Goal: Task Accomplishment & Management: Use online tool/utility

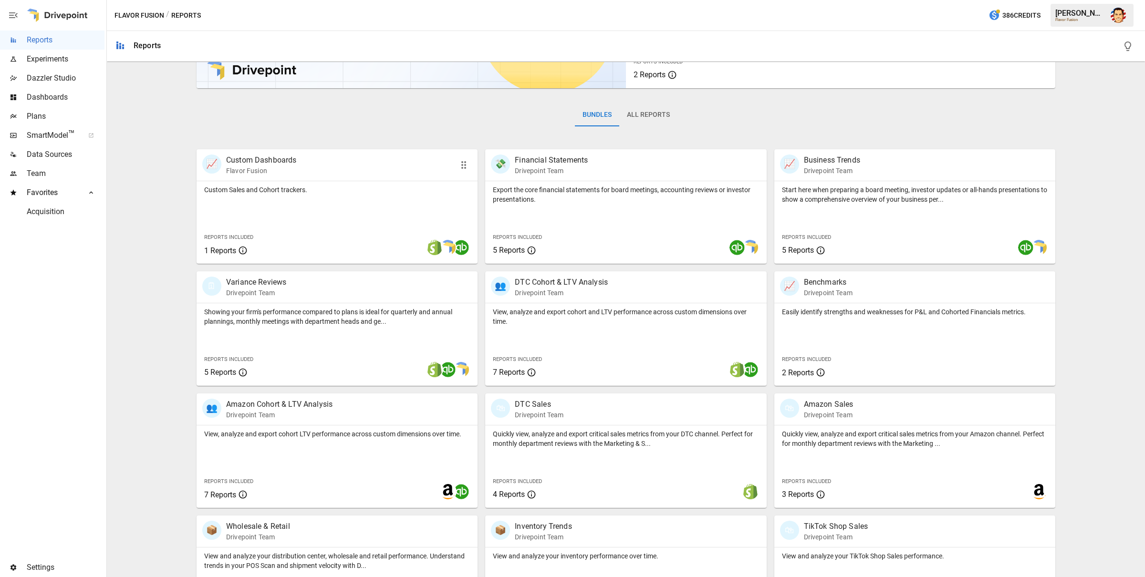
scroll to position [284, 0]
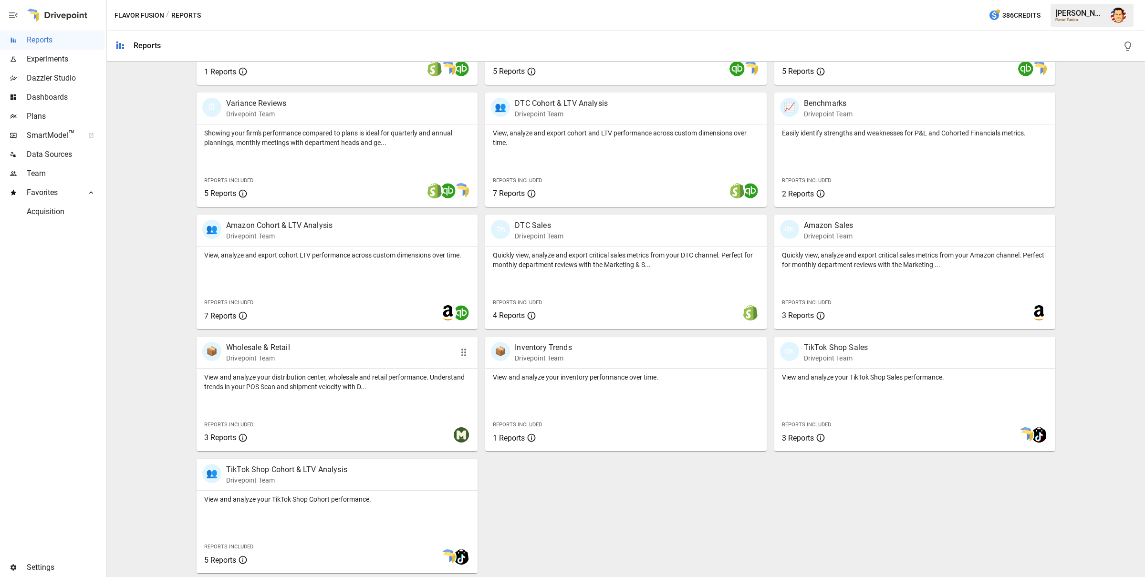
click at [279, 377] on p "View and analyze your distribution center, wholesale and retail performance. Un…" at bounding box center [337, 382] width 266 height 19
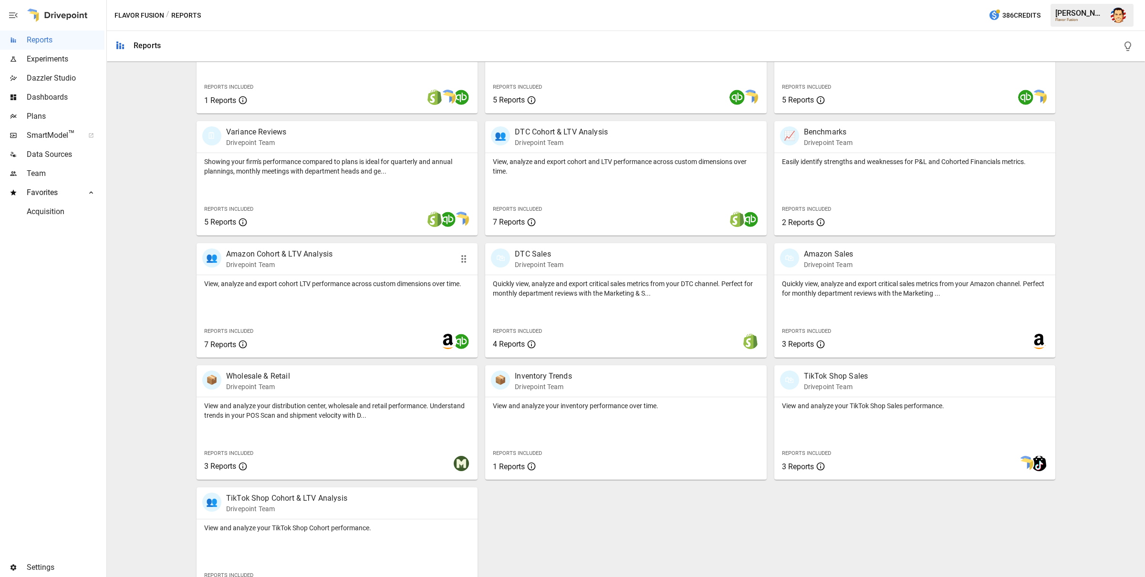
scroll to position [247, 0]
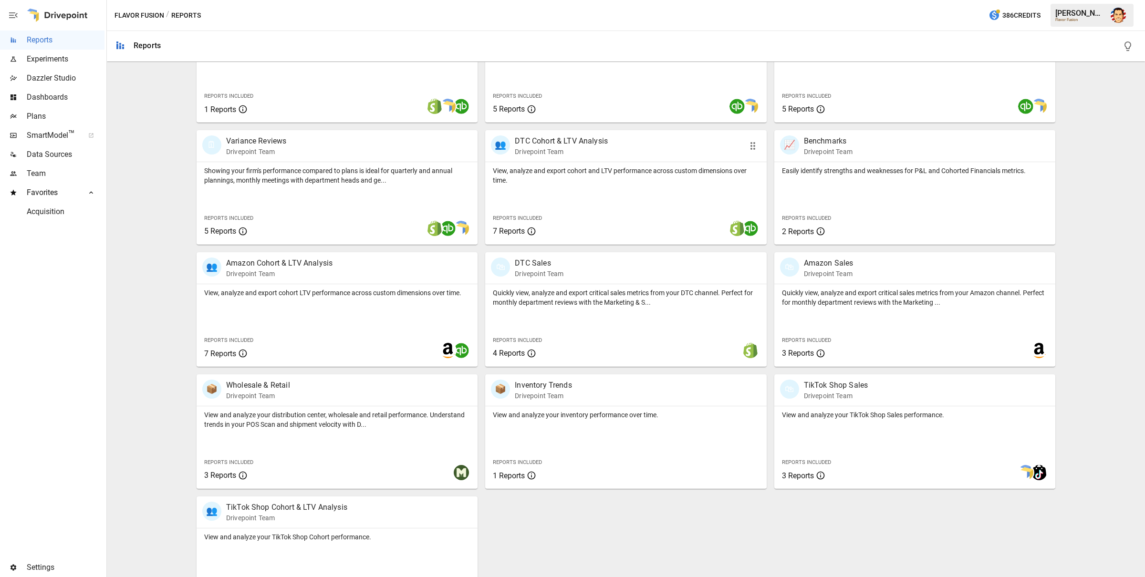
click at [530, 149] on p "Drivepoint Team" at bounding box center [561, 152] width 93 height 10
click at [42, 112] on span "Plans" at bounding box center [66, 116] width 78 height 11
click at [42, 115] on span "Plans" at bounding box center [66, 116] width 78 height 11
click at [41, 119] on span "Plans" at bounding box center [66, 116] width 78 height 11
click at [49, 139] on span "SmartModel ™" at bounding box center [52, 135] width 51 height 11
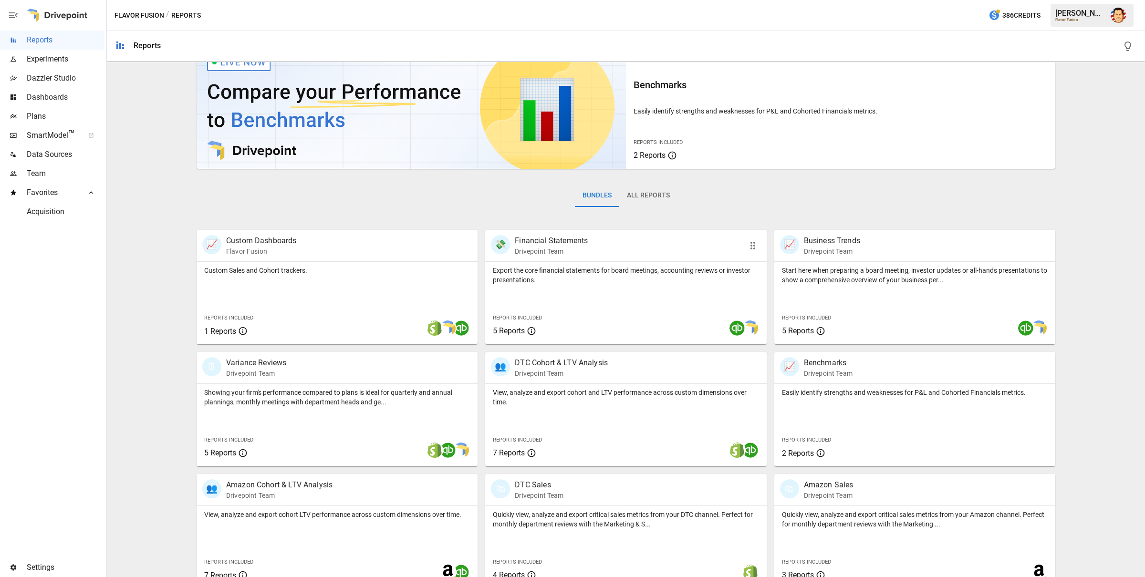
scroll to position [23, 0]
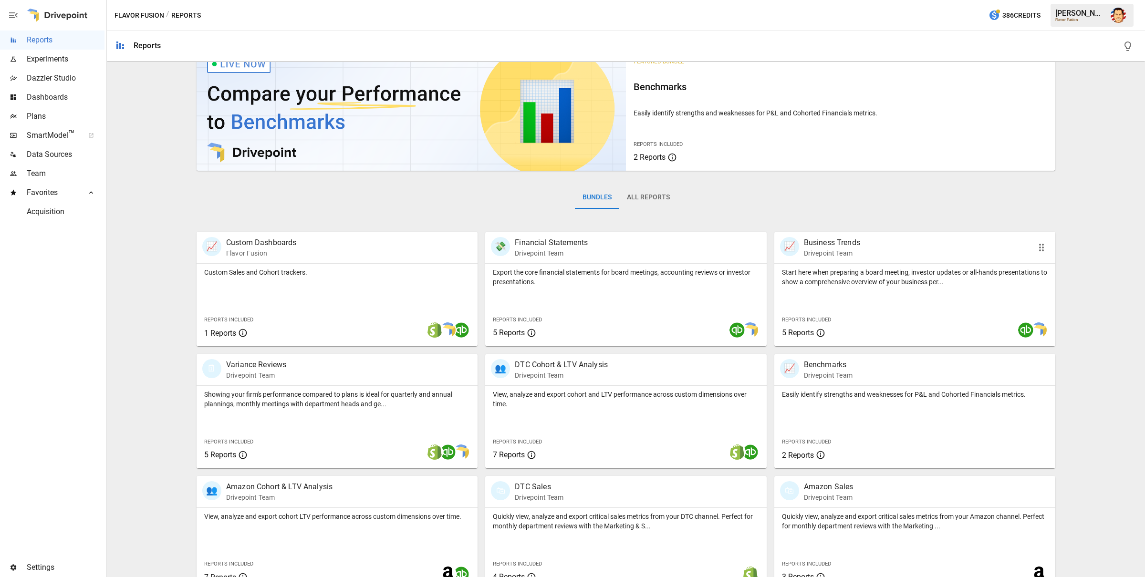
click at [822, 282] on p "Start here when preparing a board meeting, investor updates or all-hands presen…" at bounding box center [915, 277] width 266 height 19
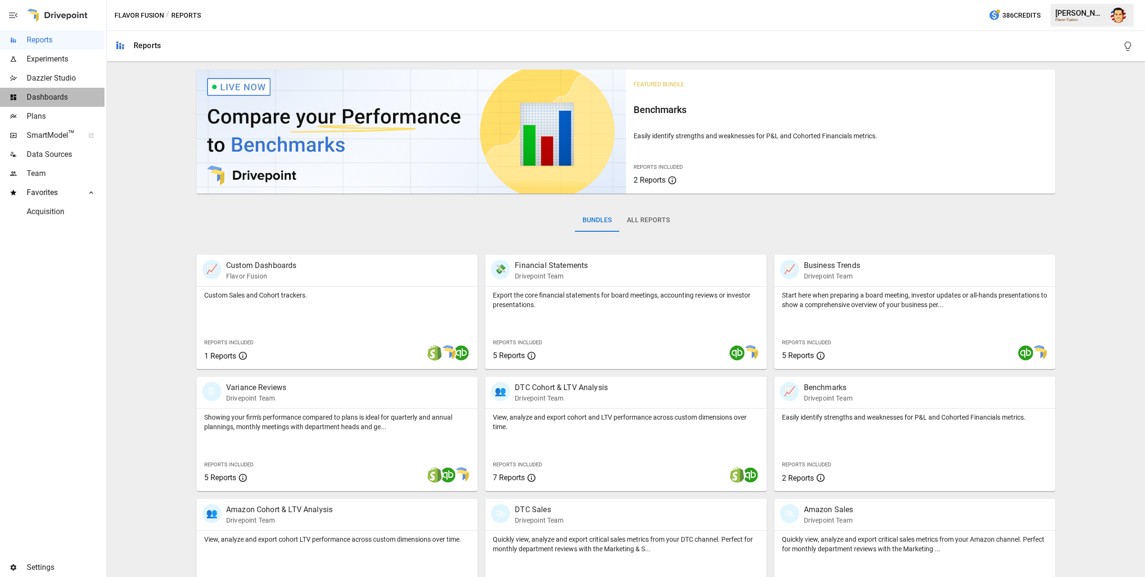
click at [59, 96] on span "Dashboards" at bounding box center [66, 97] width 78 height 11
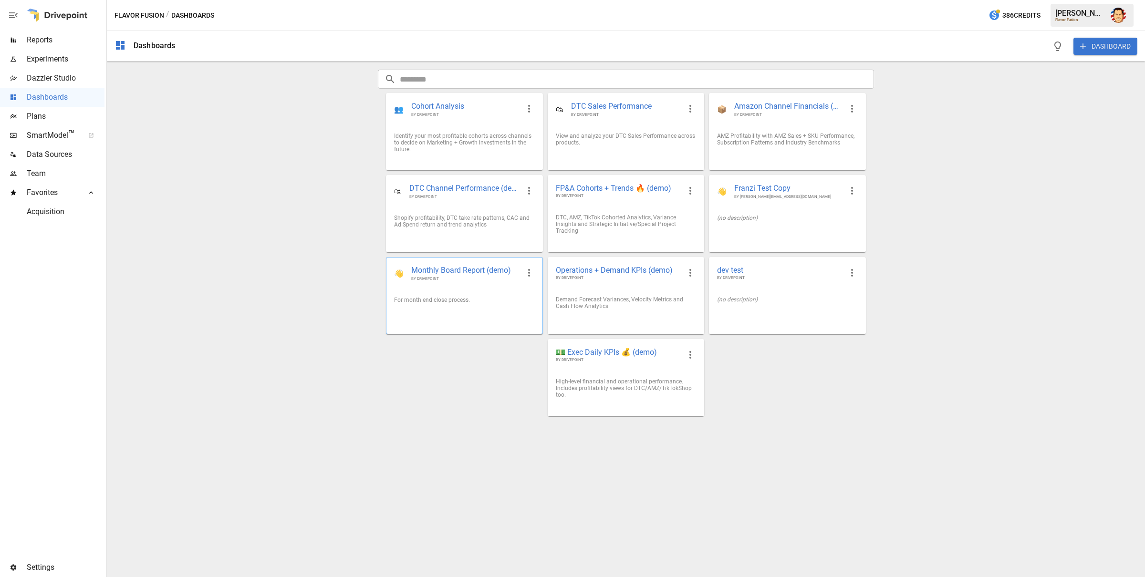
click at [464, 297] on div "For month end close process." at bounding box center [464, 300] width 156 height 22
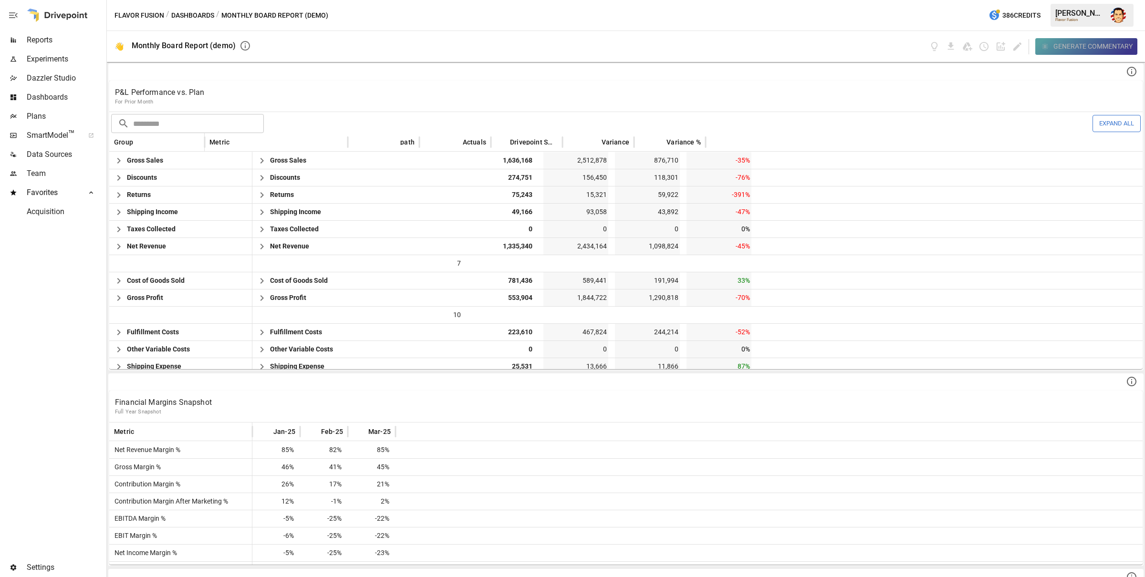
click at [887, 49] on div "Generate Commentary" at bounding box center [1092, 47] width 79 height 12
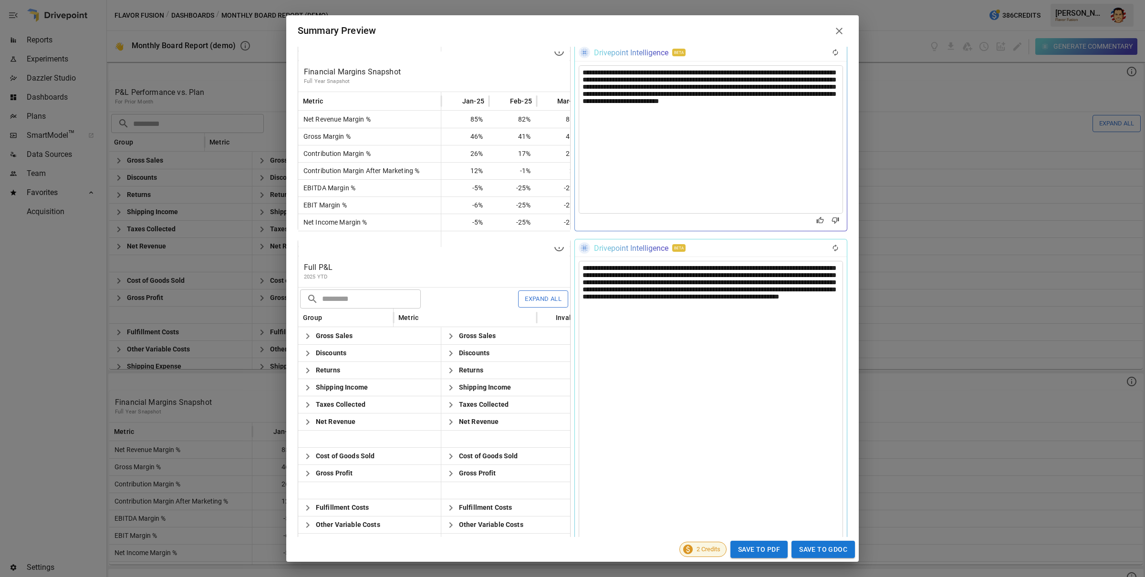
scroll to position [948, 0]
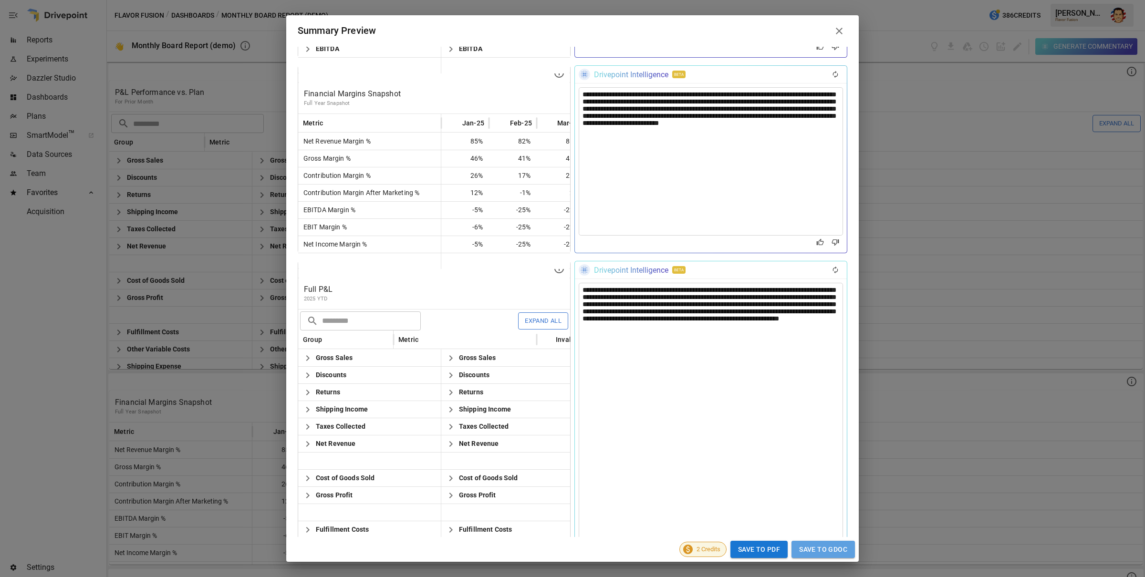
click at [826, 548] on button "Save to GDoc" at bounding box center [822, 550] width 63 height 18
